Goal: Navigation & Orientation: Find specific page/section

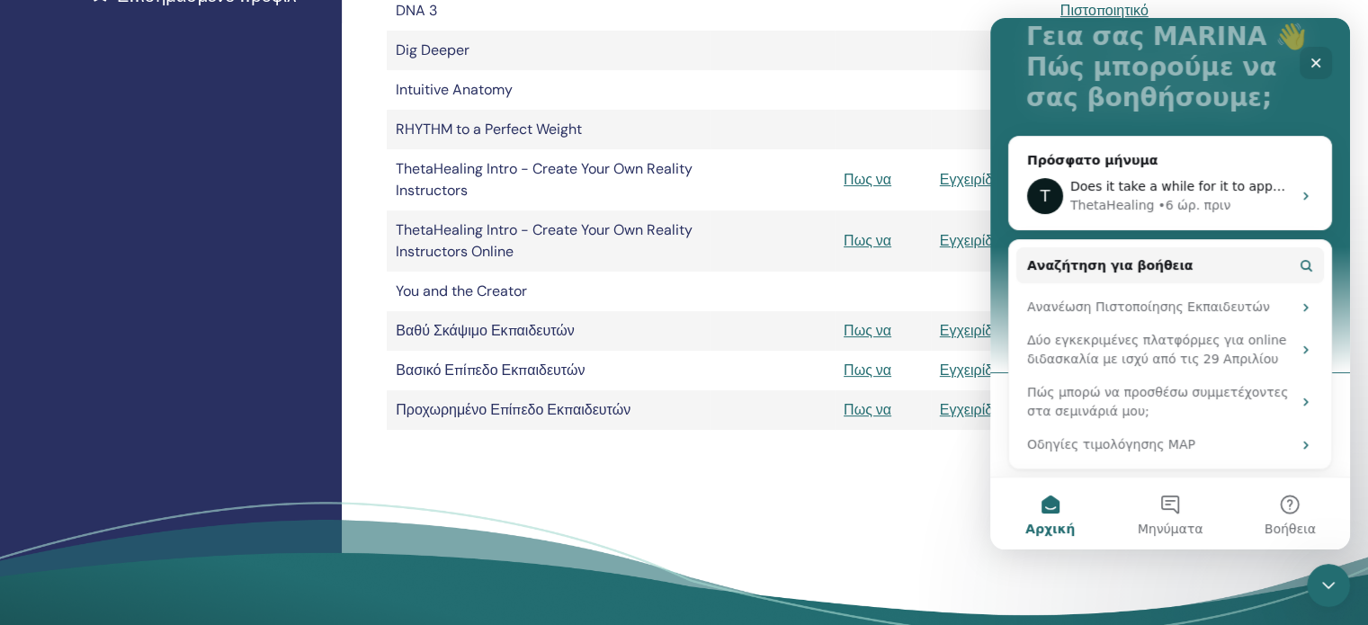
scroll to position [125, 0]
click at [913, 482] on div "Οι πιστοποιήσεις μου ThetaHealing Επαγγελματίας ThetaHealing Εκπαιδευτής Διδακτ…" at bounding box center [855, 102] width 1026 height 1160
click at [1156, 502] on button "Μηνύματα" at bounding box center [1170, 514] width 120 height 72
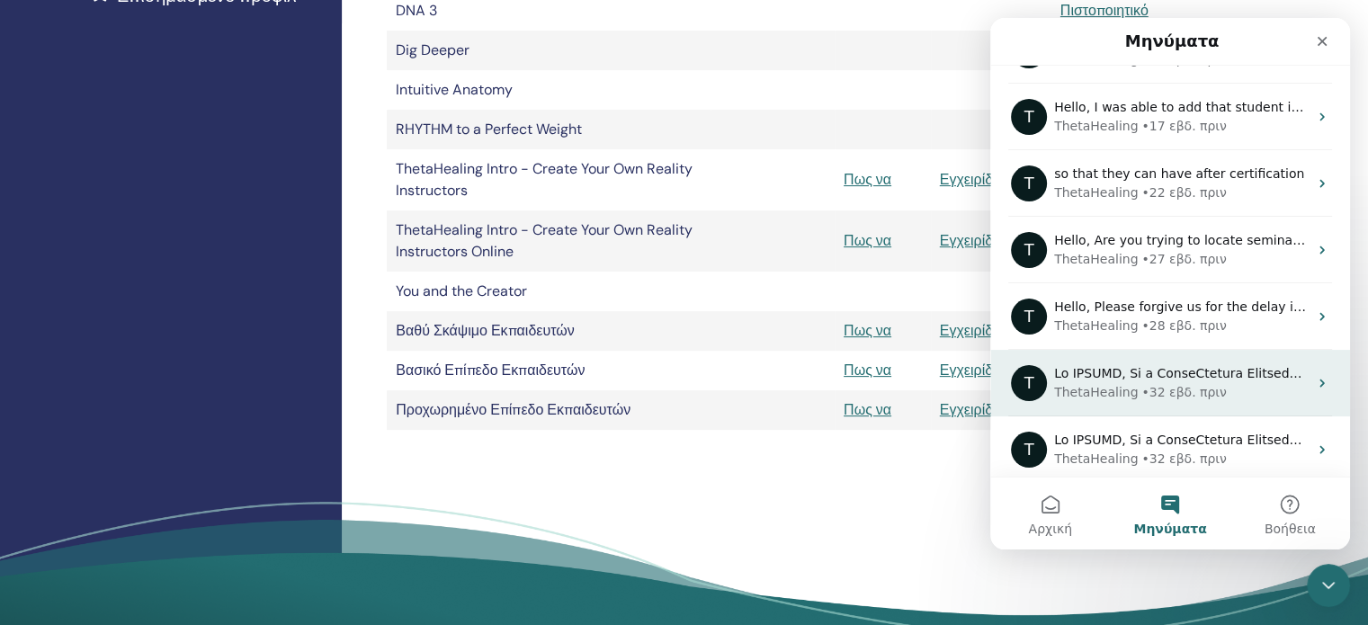
scroll to position [164, 0]
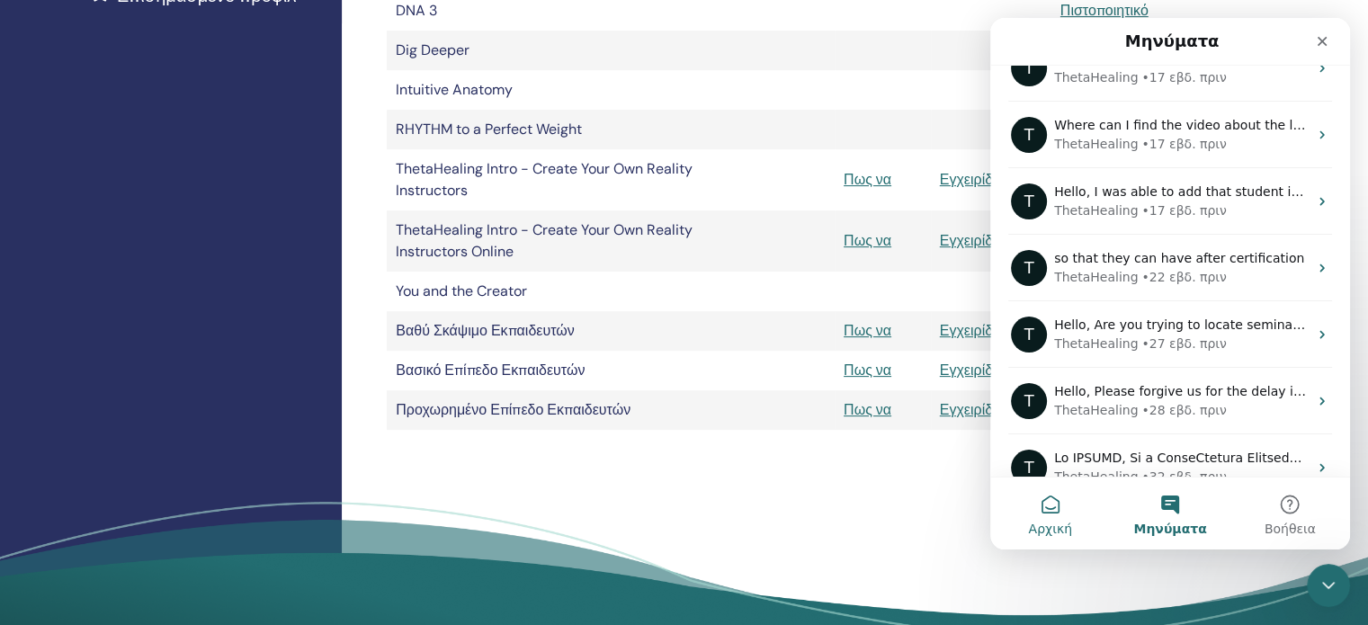
drag, startPoint x: 1042, startPoint y: 517, endPoint x: 1739, endPoint y: 287, distance: 734.0
click at [1042, 517] on button "Αρχική" at bounding box center [1050, 514] width 120 height 72
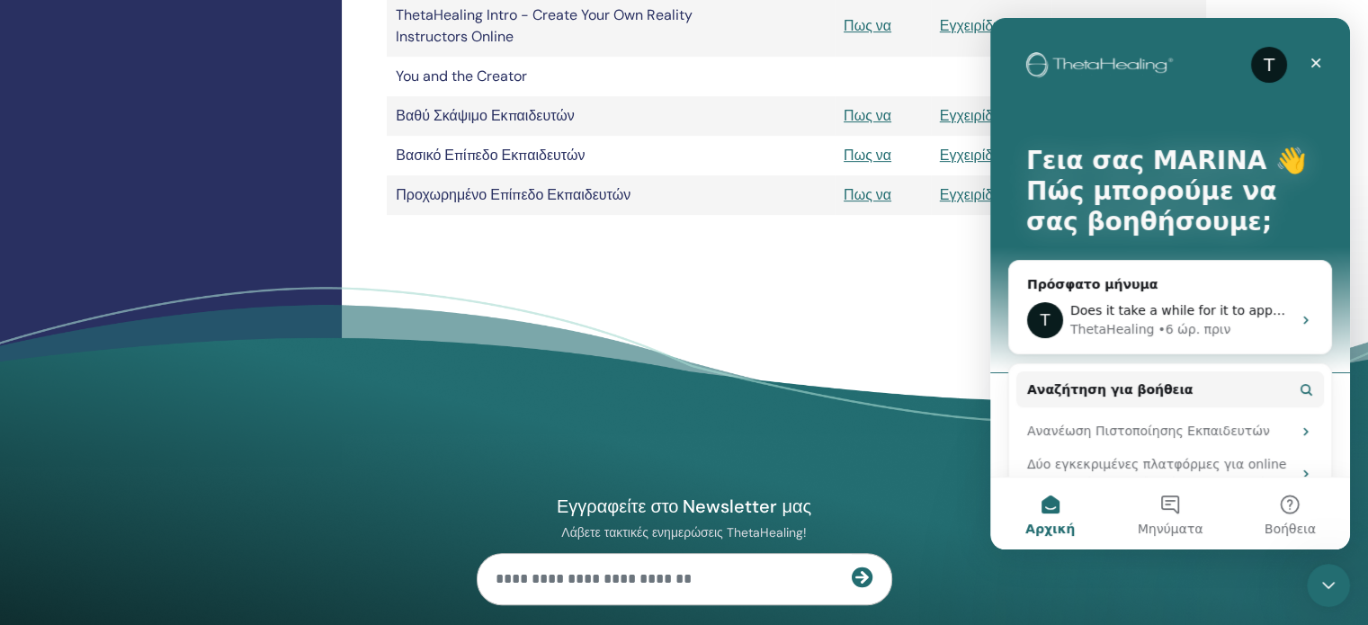
scroll to position [986, 0]
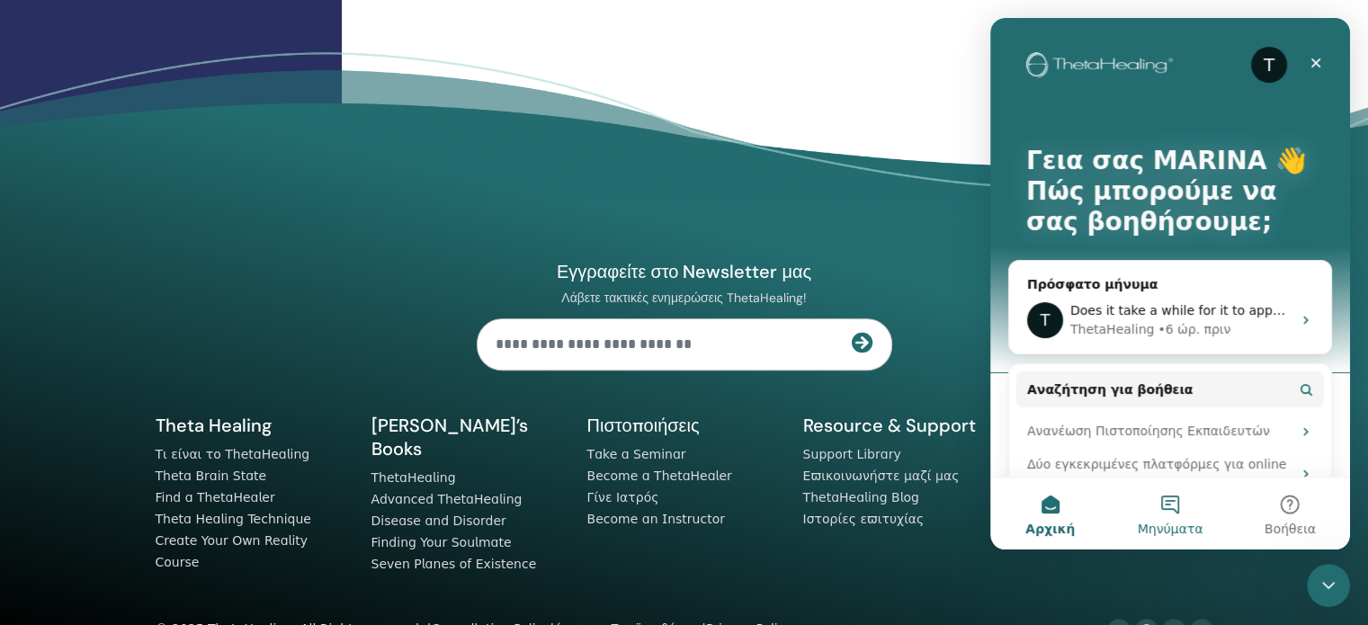
click at [1156, 507] on button "Μηνύματα" at bounding box center [1170, 514] width 120 height 72
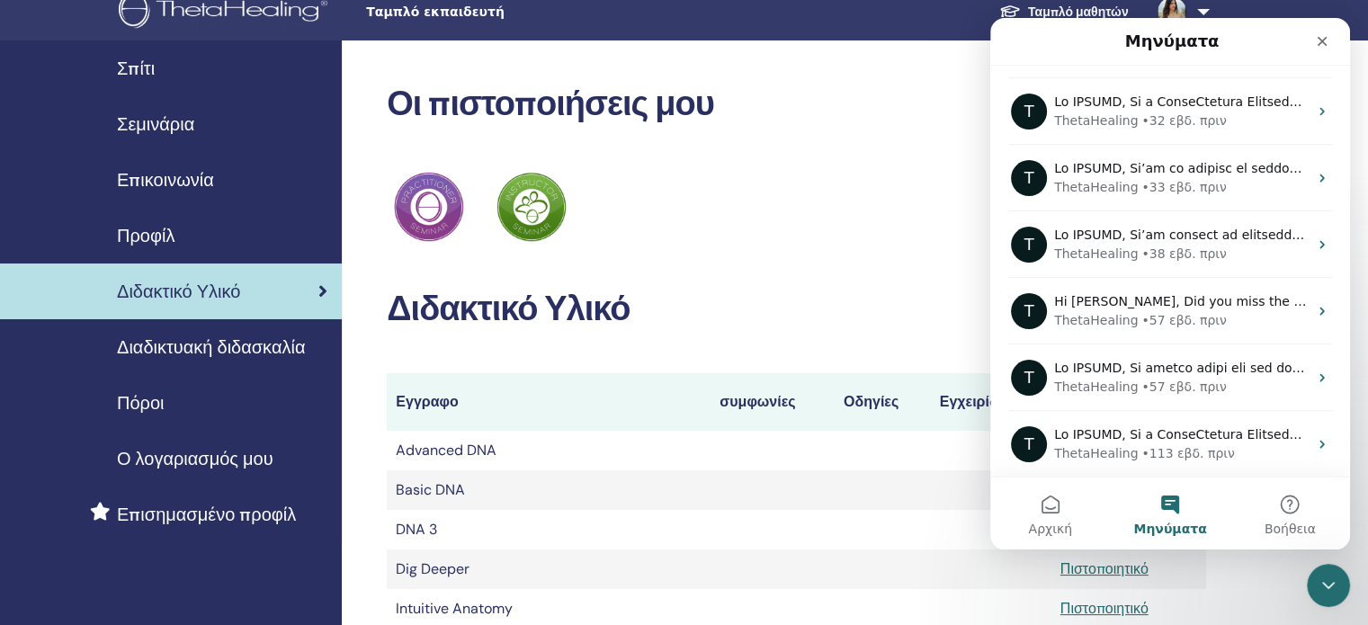
scroll to position [0, 0]
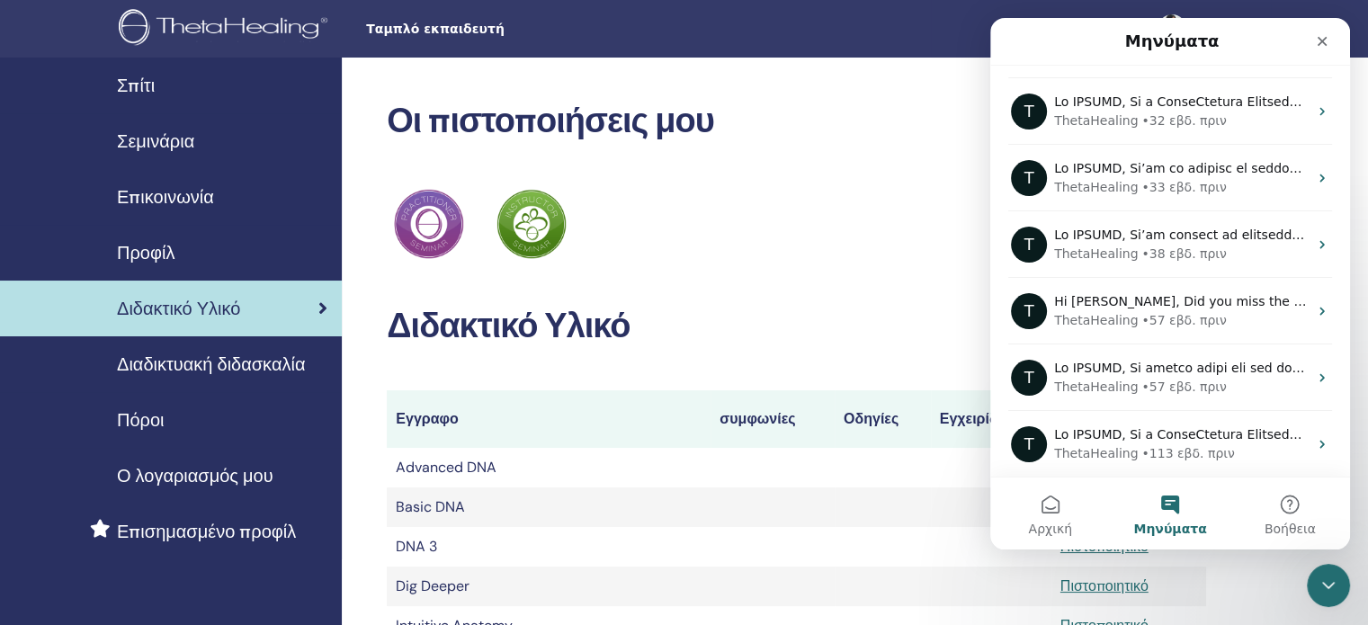
click at [123, 301] on span "Διδακτικό Υλικό" at bounding box center [178, 308] width 123 height 27
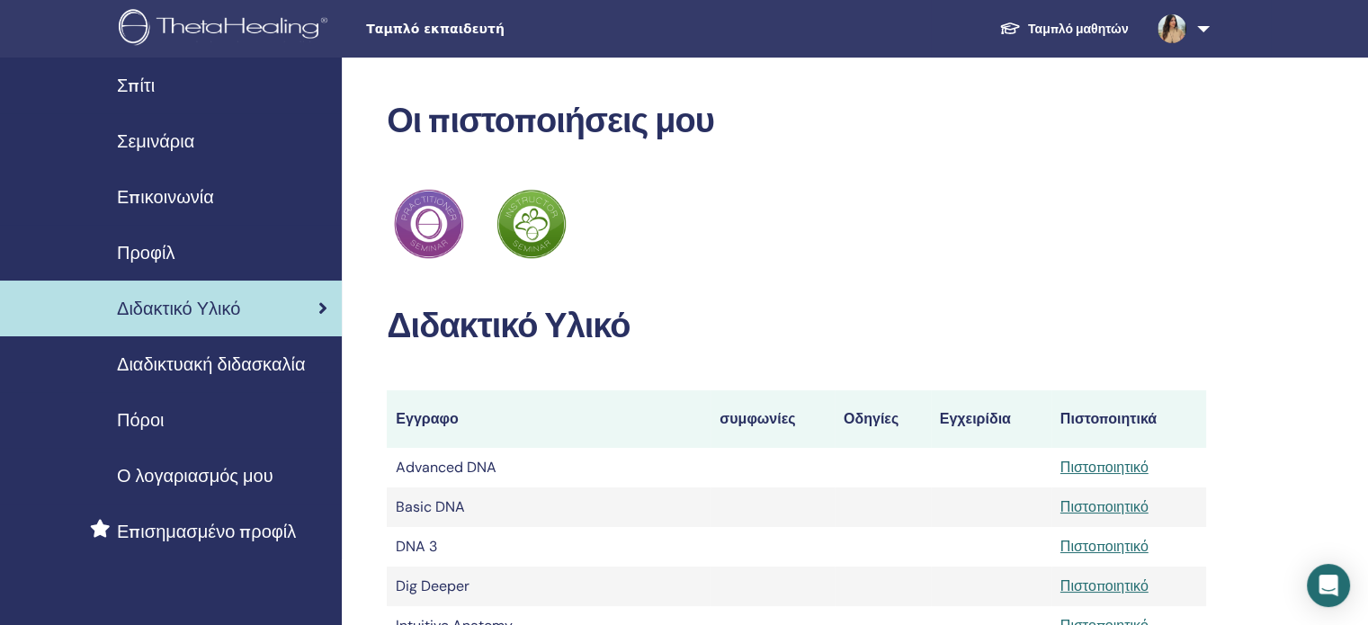
click at [137, 309] on span "Διδακτικό Υλικό" at bounding box center [178, 308] width 123 height 27
click at [316, 307] on div "Διδακτικό Υλικό" at bounding box center [170, 308] width 313 height 27
click at [152, 420] on span "Πόροι" at bounding box center [141, 419] width 48 height 27
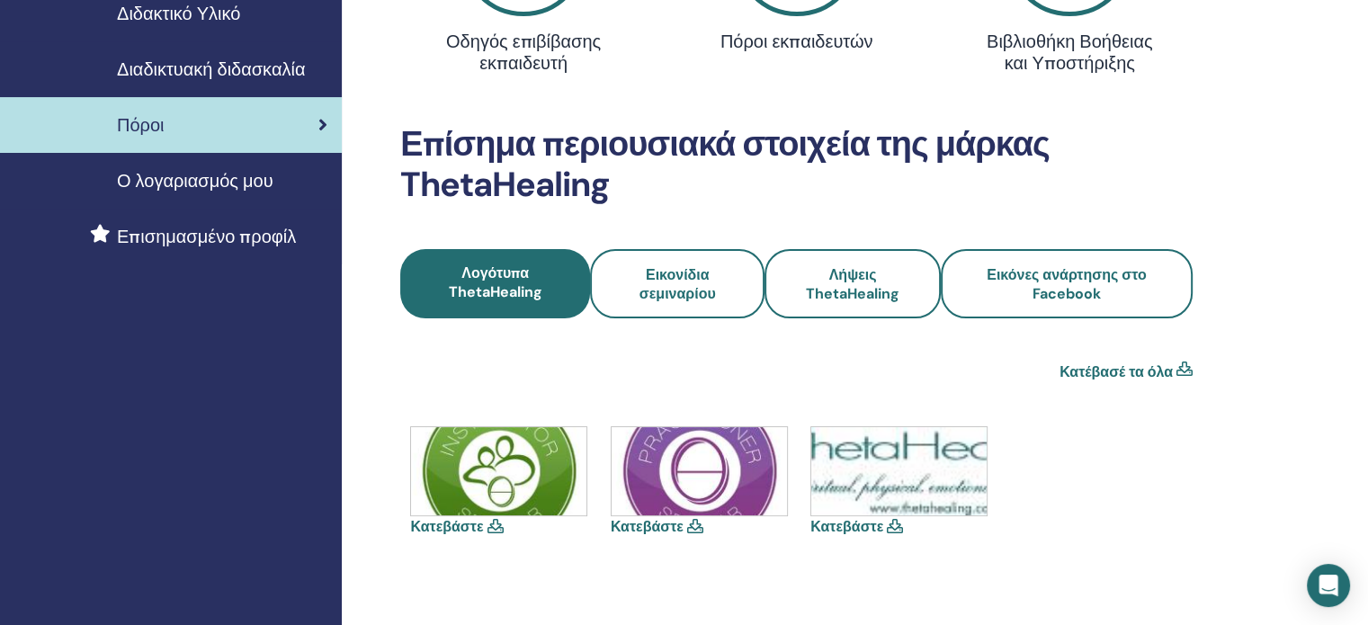
scroll to position [90, 0]
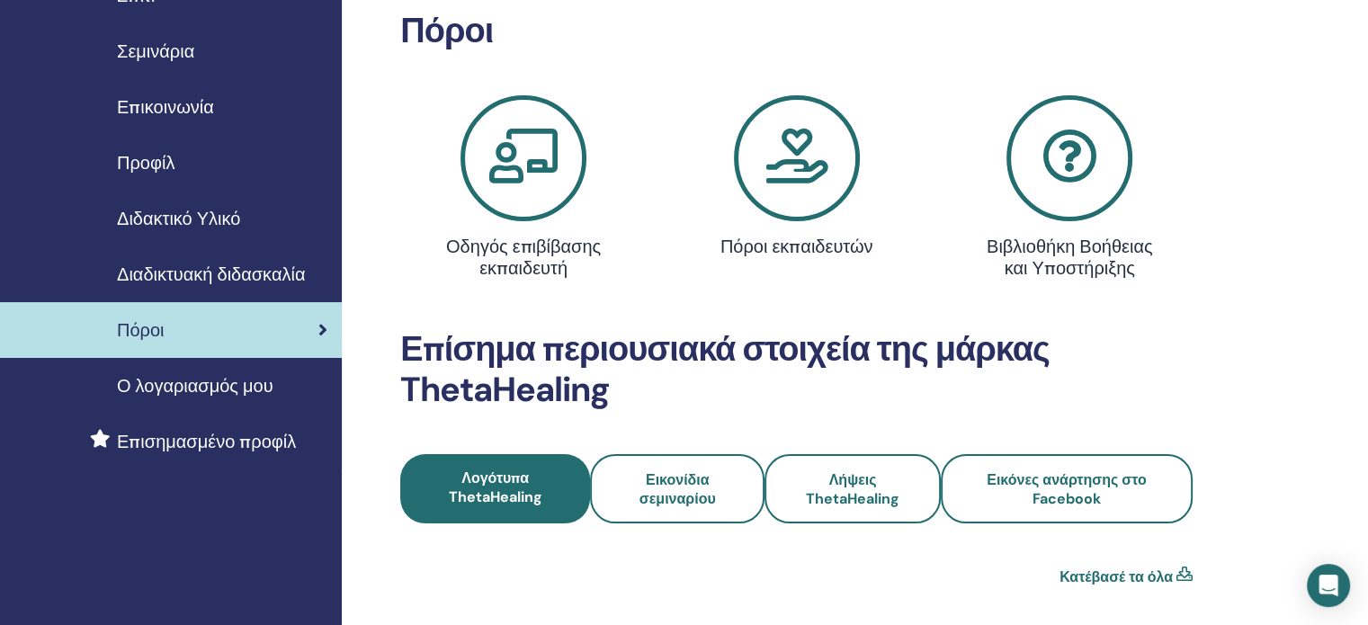
click at [239, 229] on span "Διδακτικό Υλικό" at bounding box center [178, 218] width 123 height 27
click at [252, 276] on span "Διαδικτυακή διδασκαλία" at bounding box center [211, 274] width 188 height 27
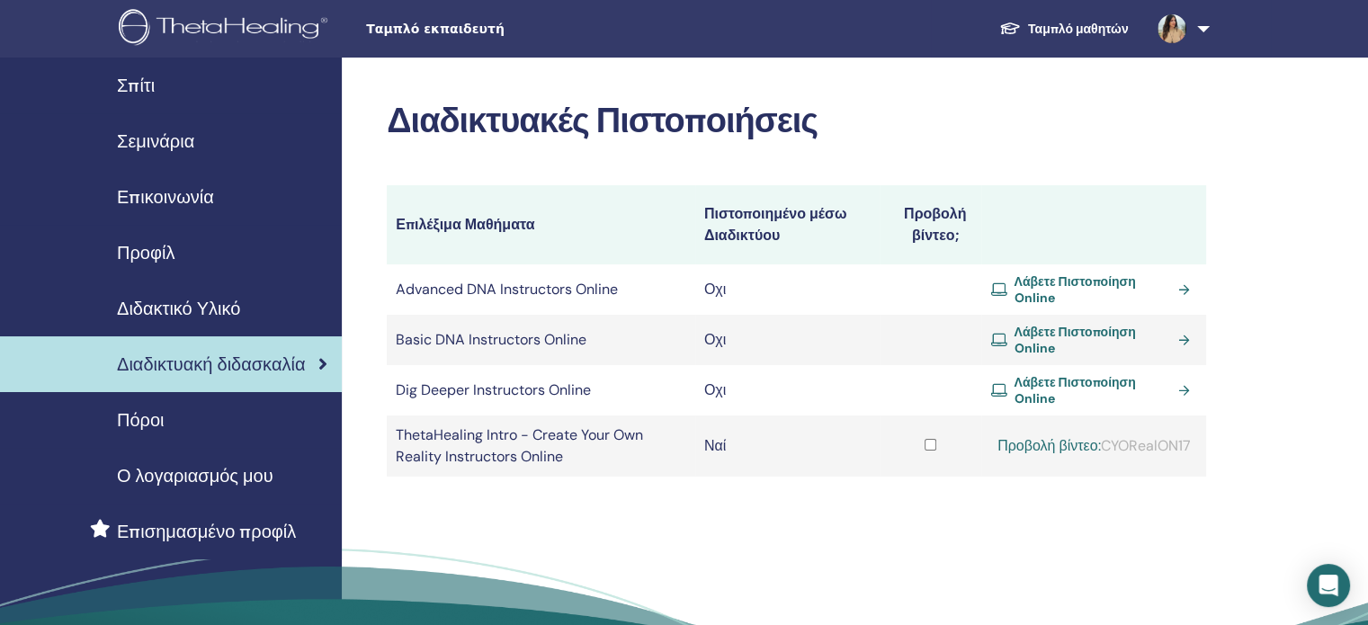
click at [122, 427] on span "Πόροι" at bounding box center [141, 419] width 48 height 27
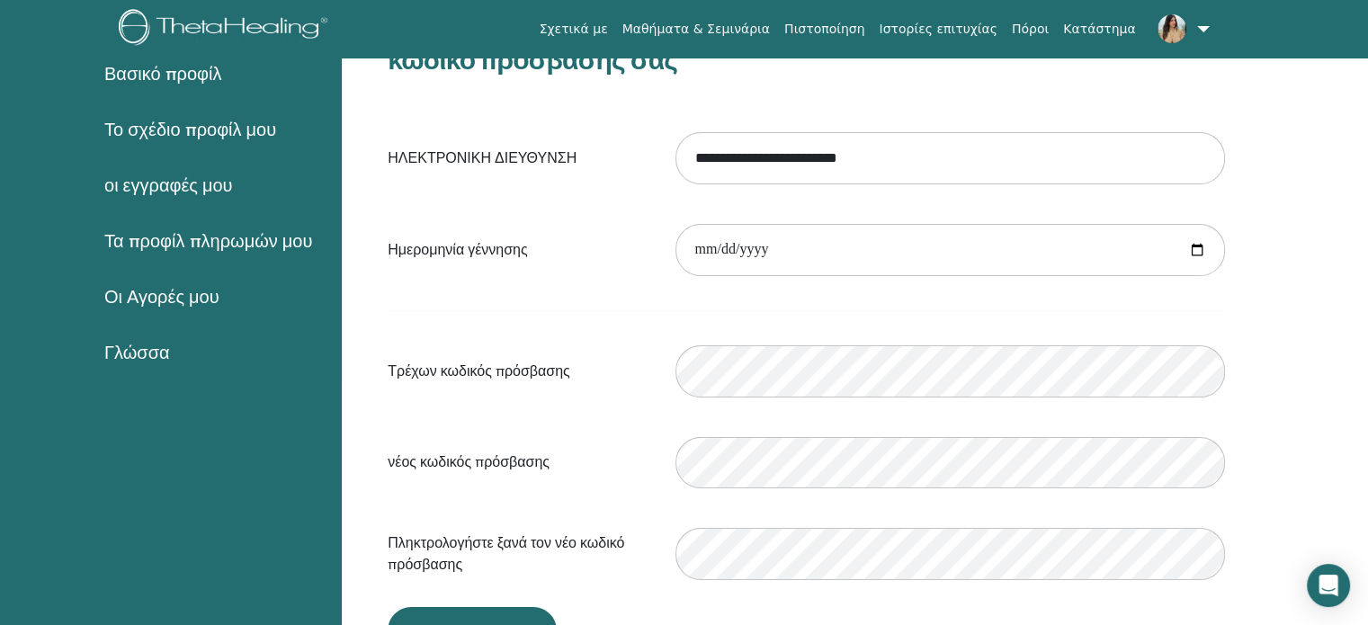
scroll to position [219, 0]
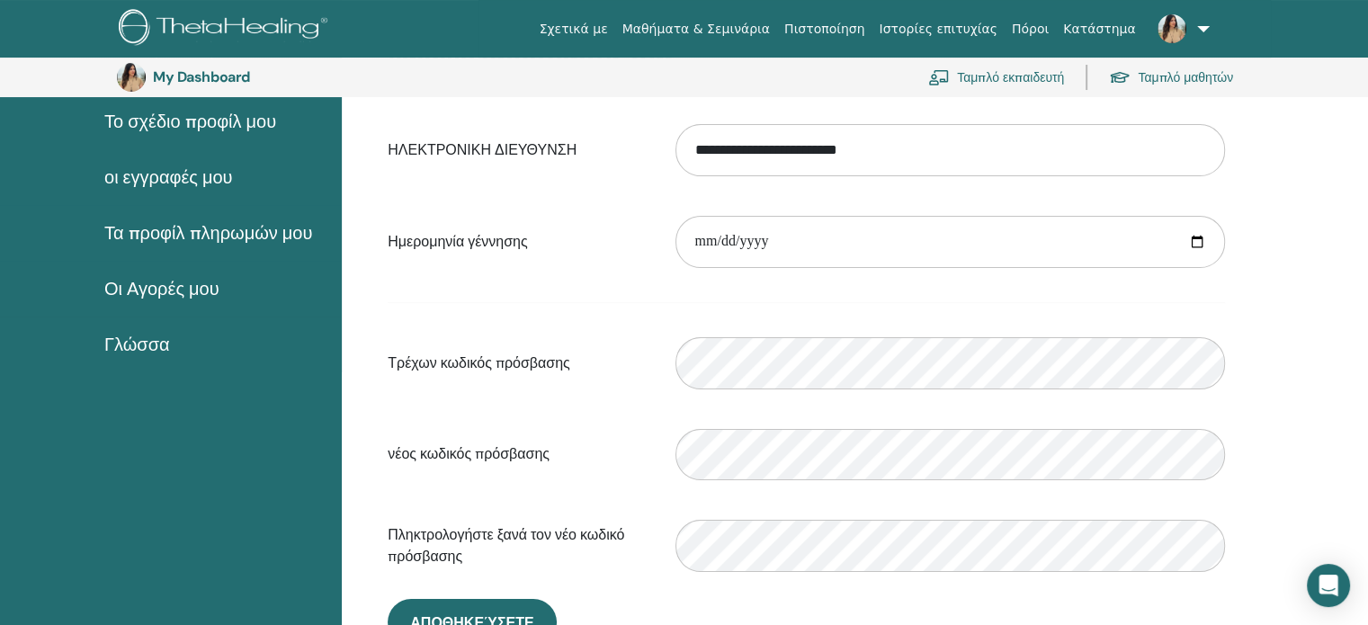
click at [180, 289] on span "Οι Αγορές μου" at bounding box center [161, 288] width 115 height 27
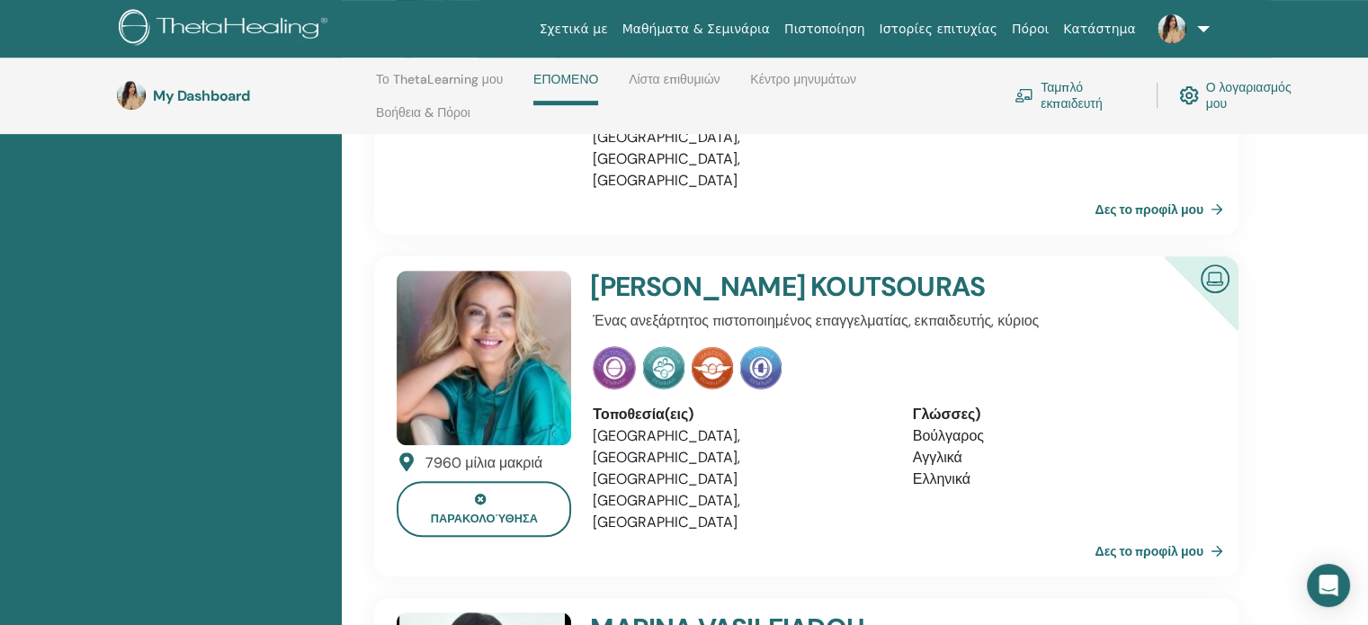
scroll to position [795, 0]
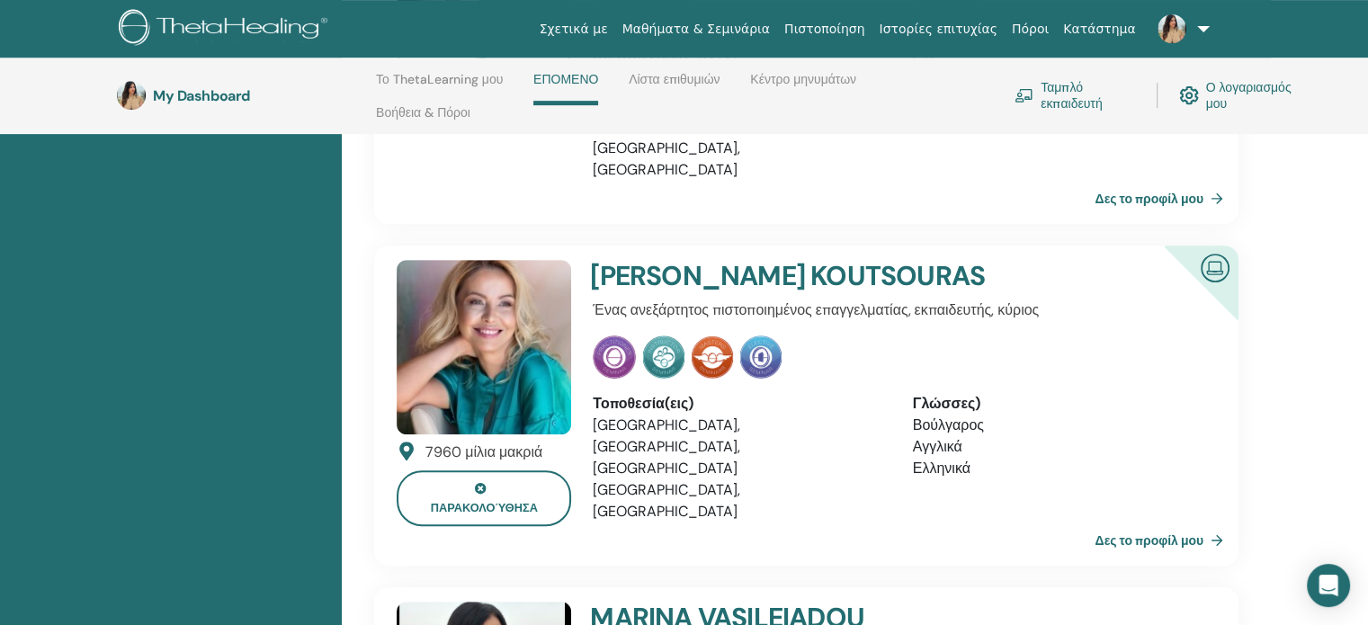
click at [1205, 31] on link at bounding box center [1180, 29] width 74 height 58
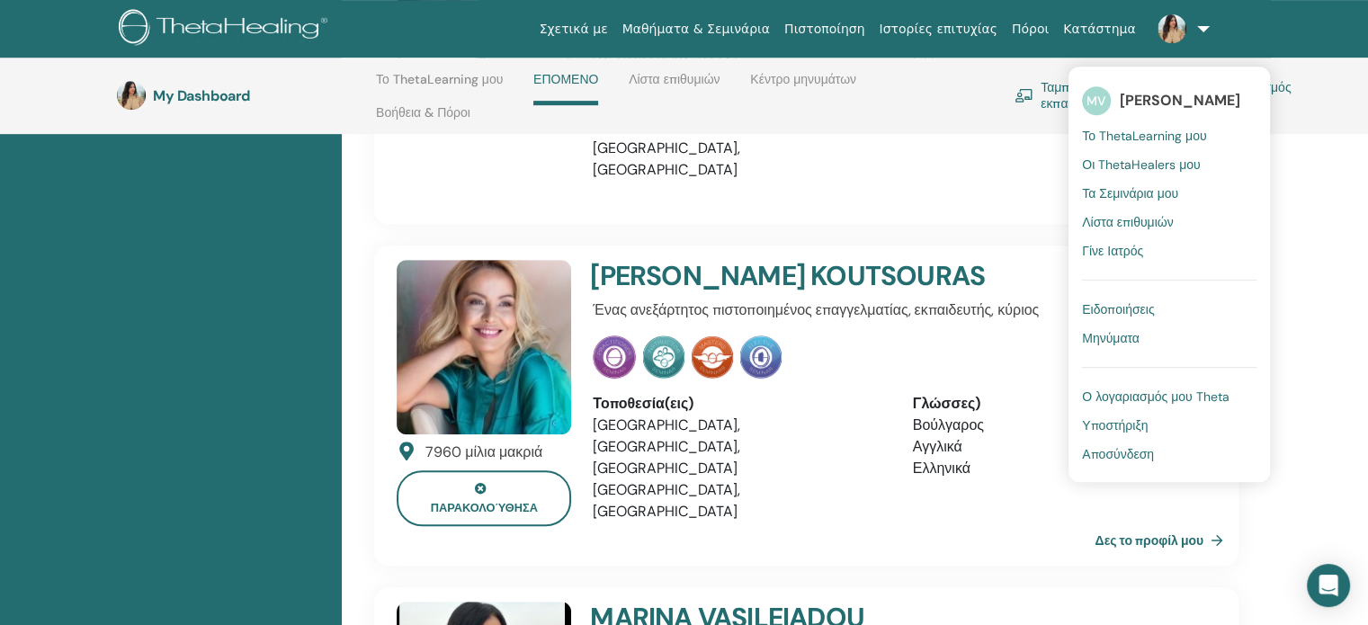
click at [1138, 138] on span "Το ThetaLearning μου" at bounding box center [1144, 136] width 124 height 16
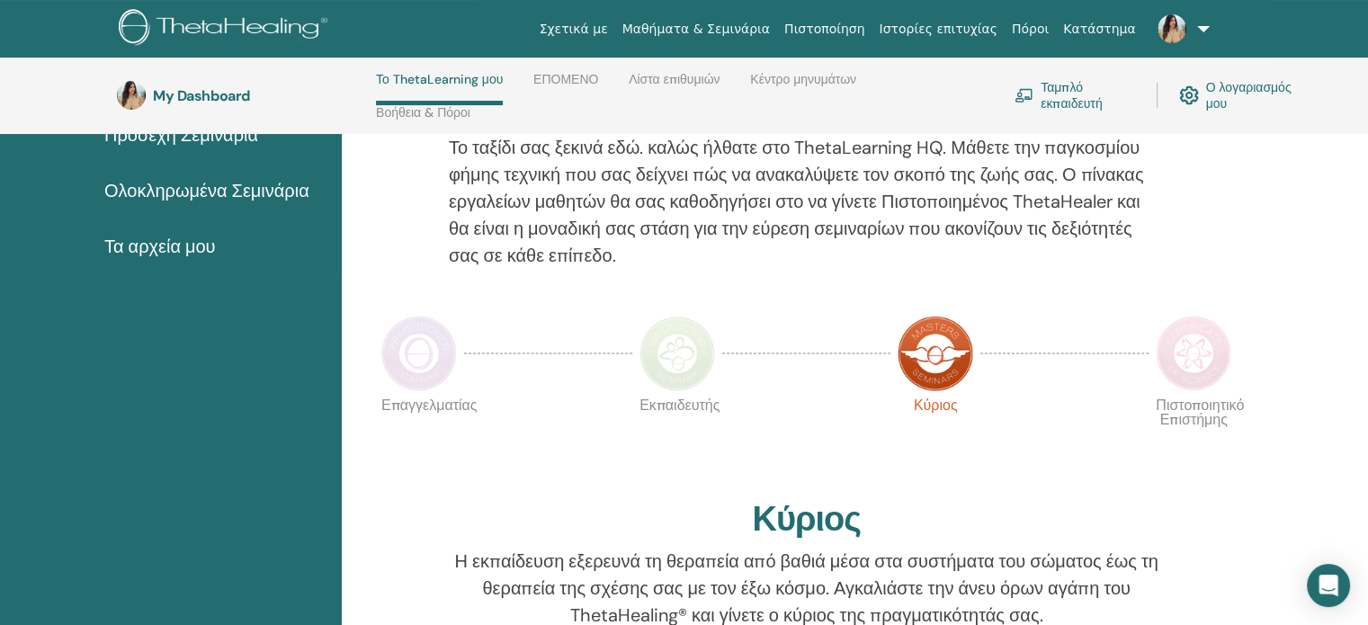
scroll to position [180, 0]
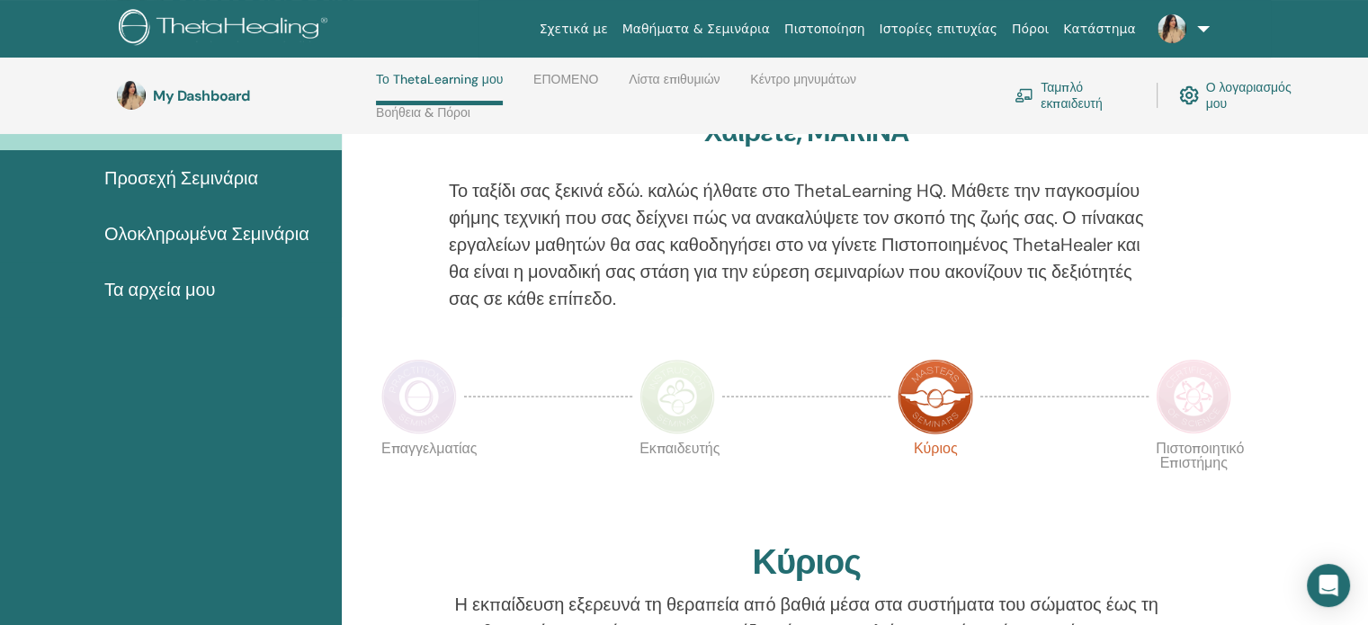
click at [1063, 106] on link "Ταμπλό εκπαιδευτή" at bounding box center [1074, 96] width 121 height 40
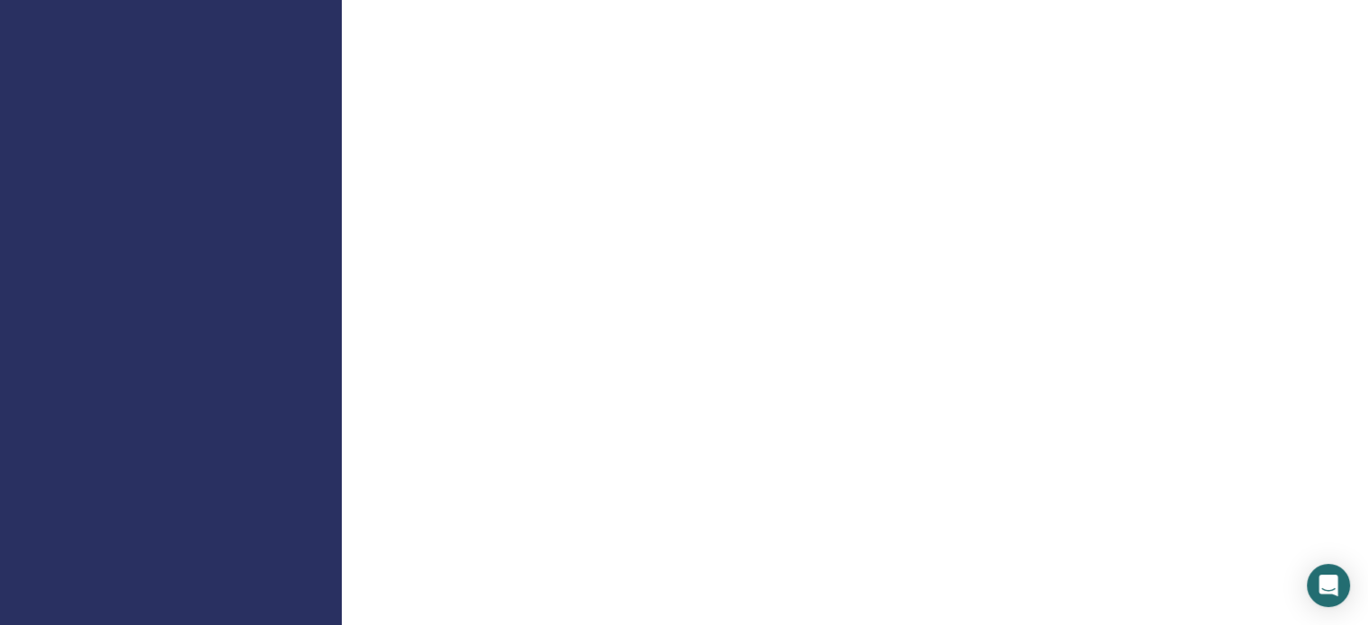
scroll to position [1649, 0]
